Goal: Navigation & Orientation: Understand site structure

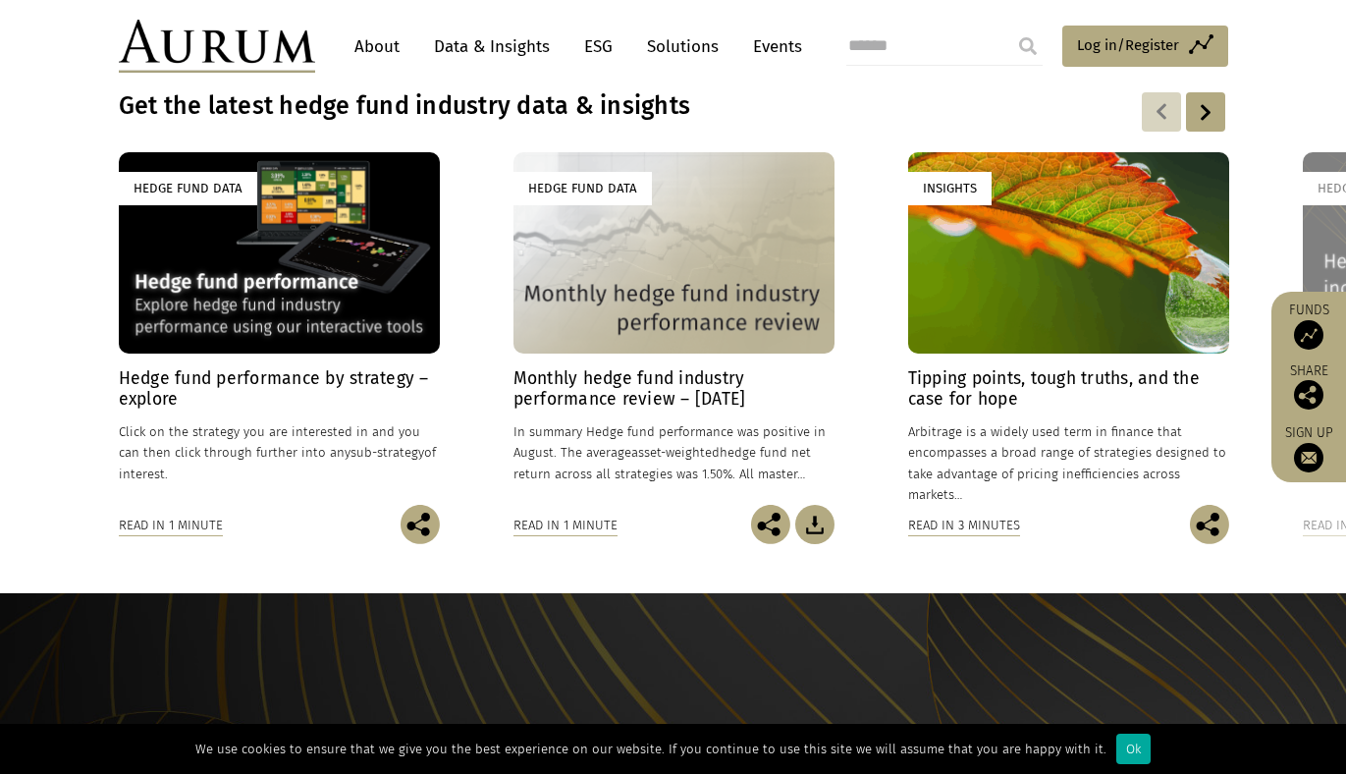
scroll to position [379, 0]
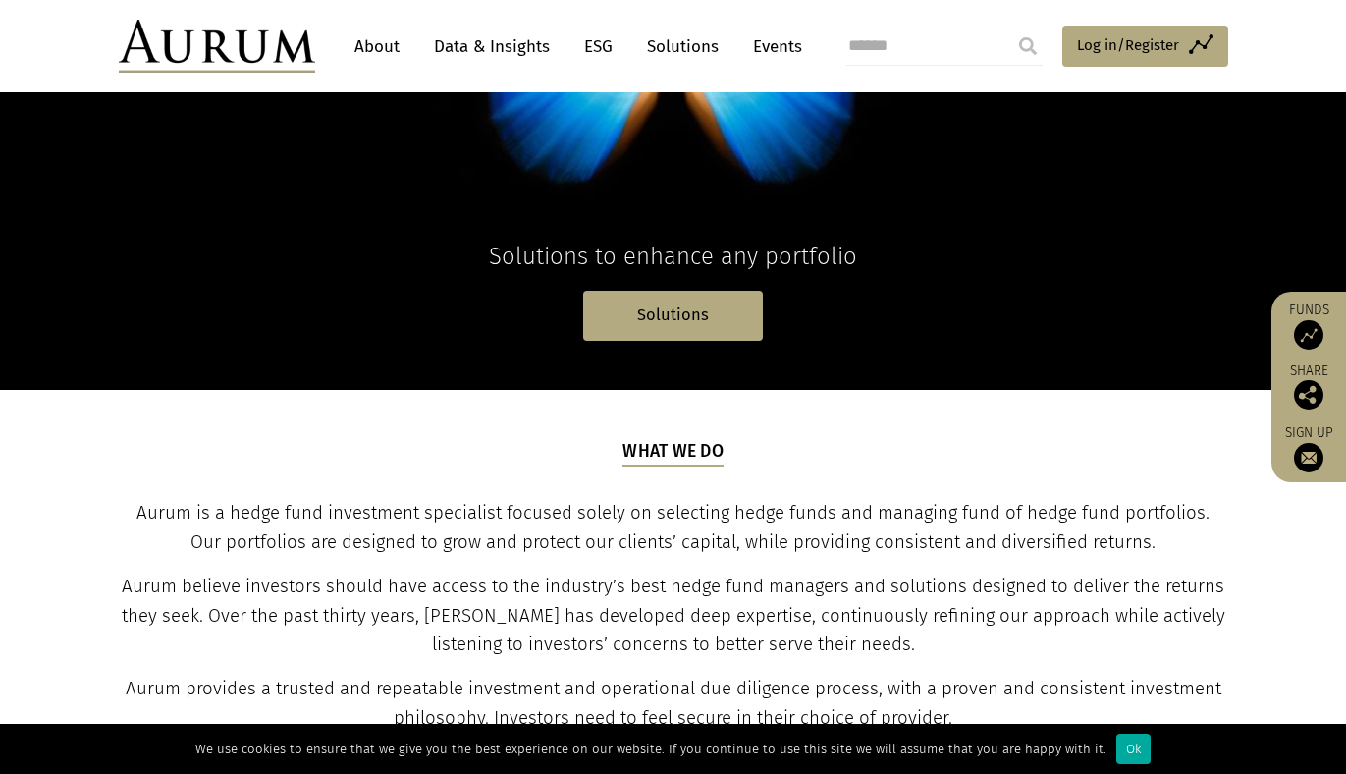
click at [469, 47] on link "Data & Insights" at bounding box center [492, 46] width 136 height 36
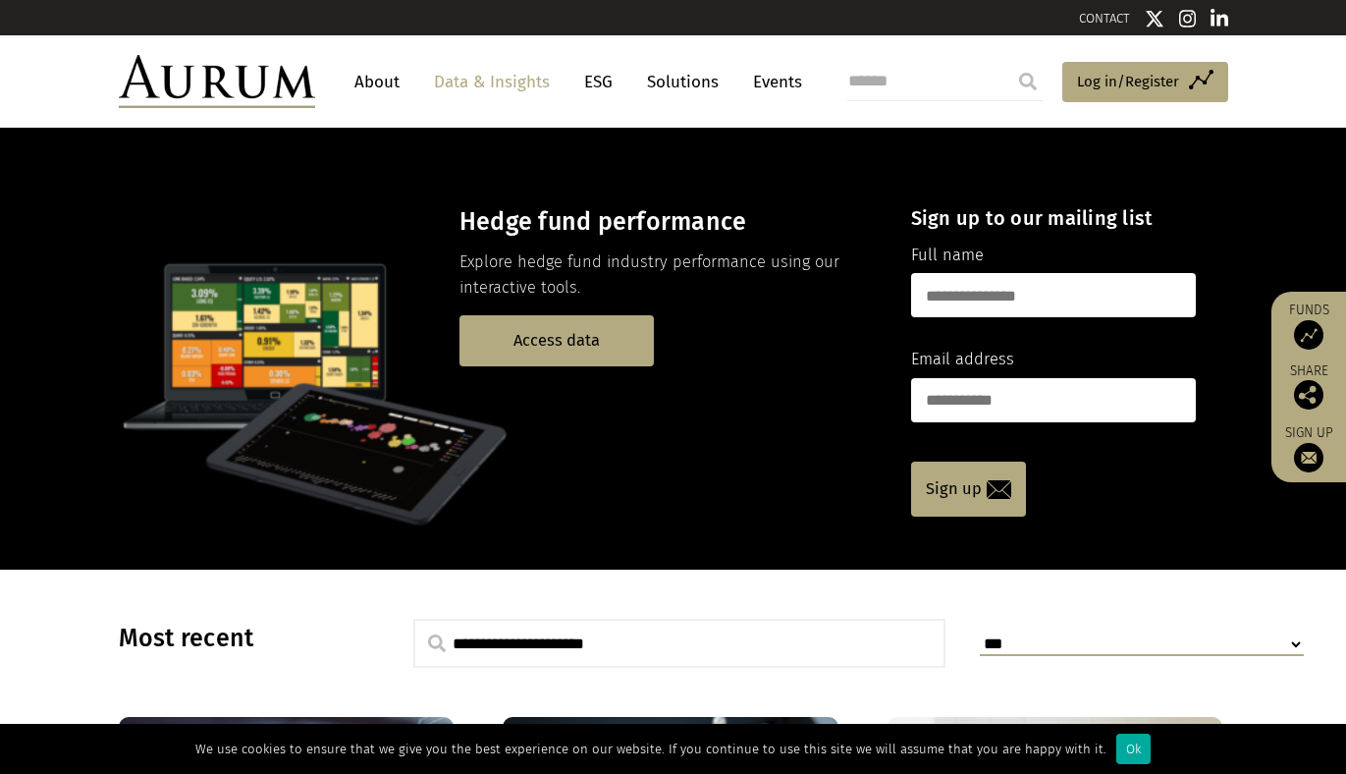
click at [595, 85] on link "ESG" at bounding box center [598, 82] width 48 height 36
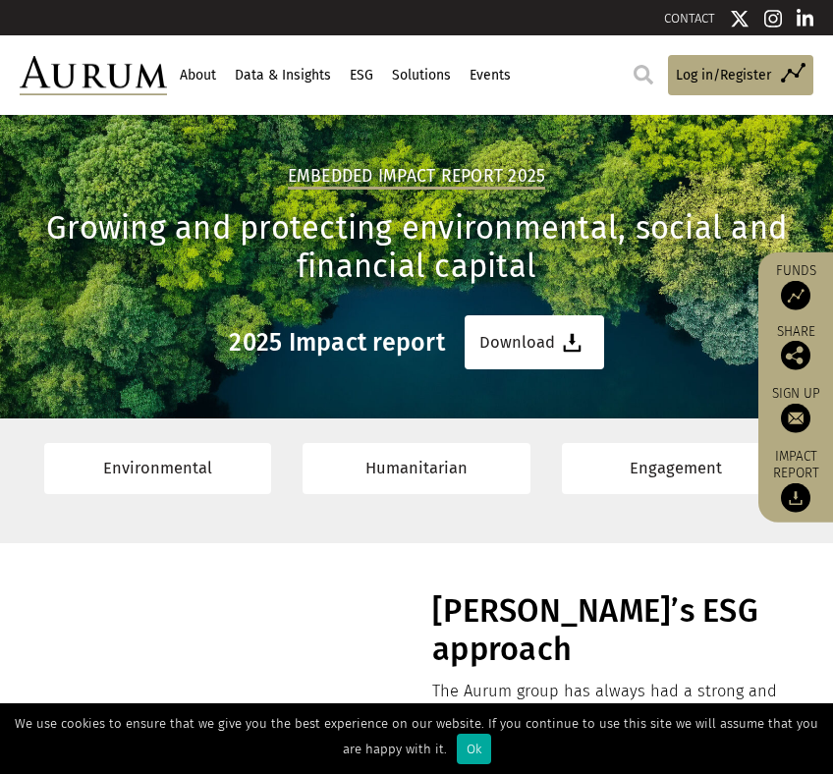
click at [191, 78] on link "About" at bounding box center [197, 75] width 41 height 33
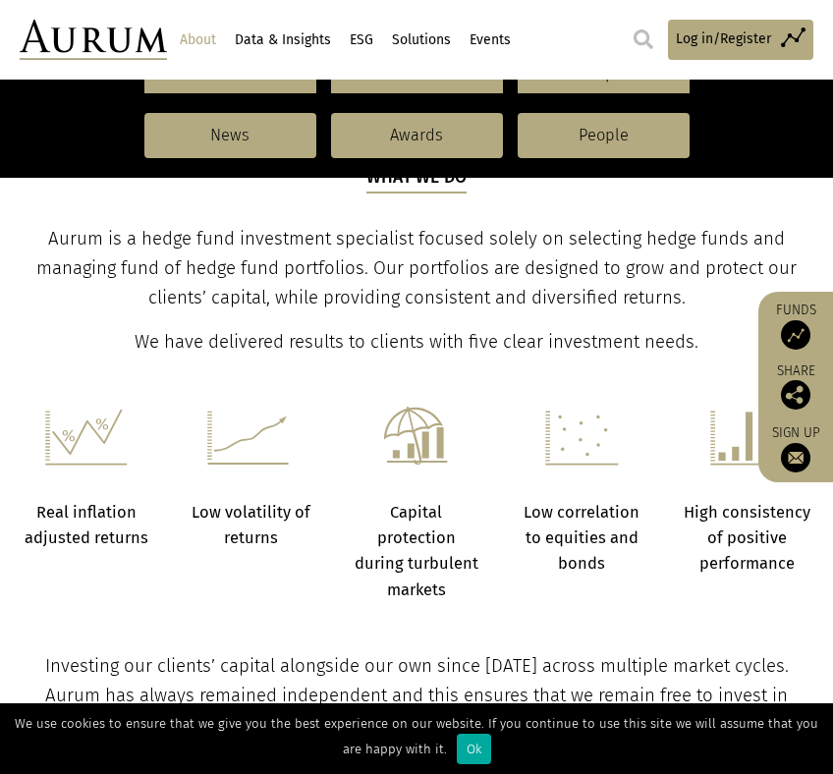
scroll to position [541, 0]
